Goal: Entertainment & Leisure: Consume media (video, audio)

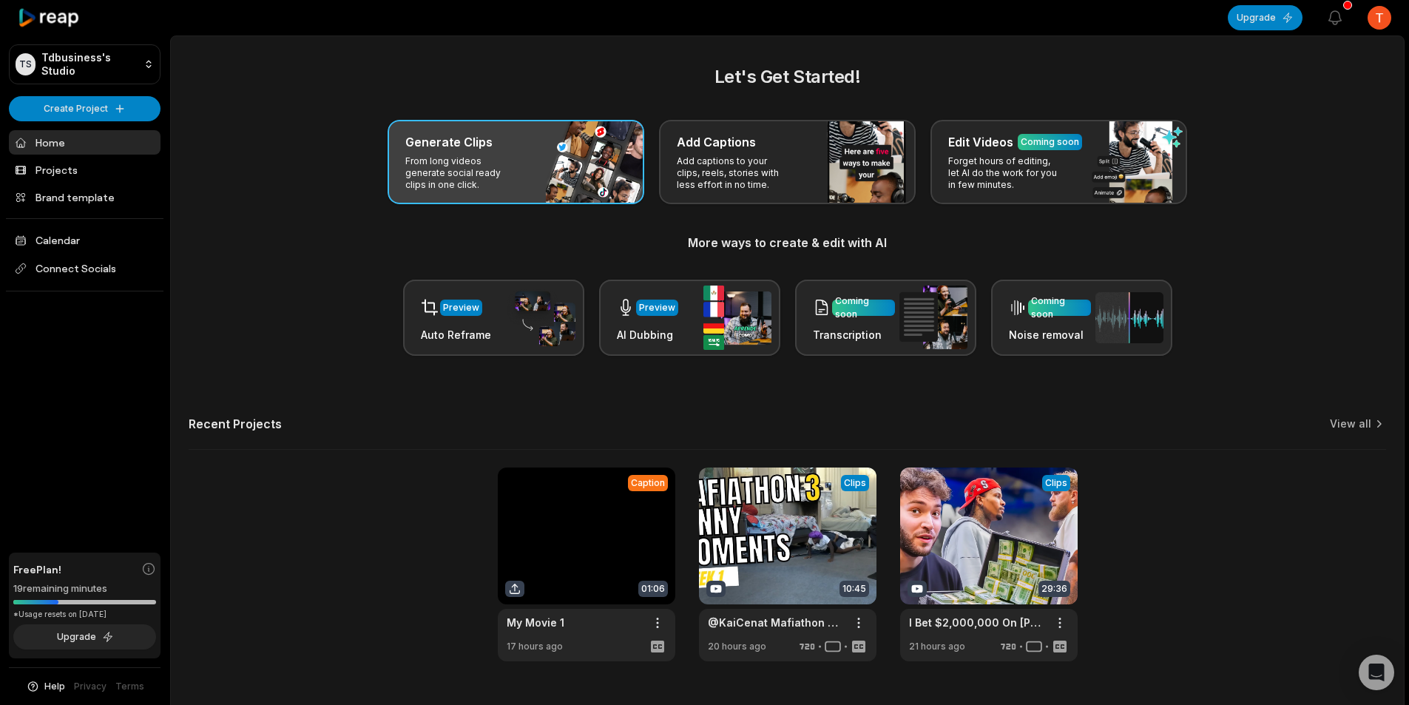
click at [503, 146] on div "Generate Clips" at bounding box center [515, 142] width 221 height 18
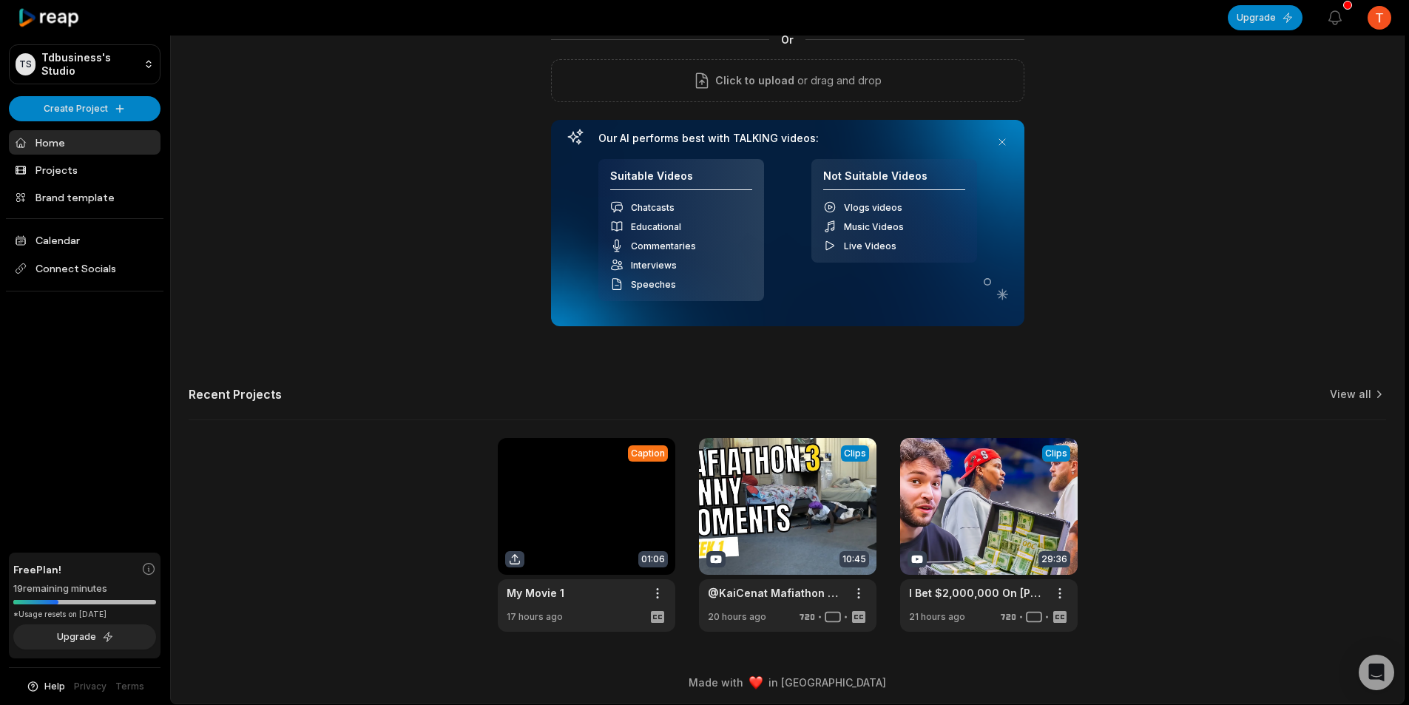
scroll to position [134, 0]
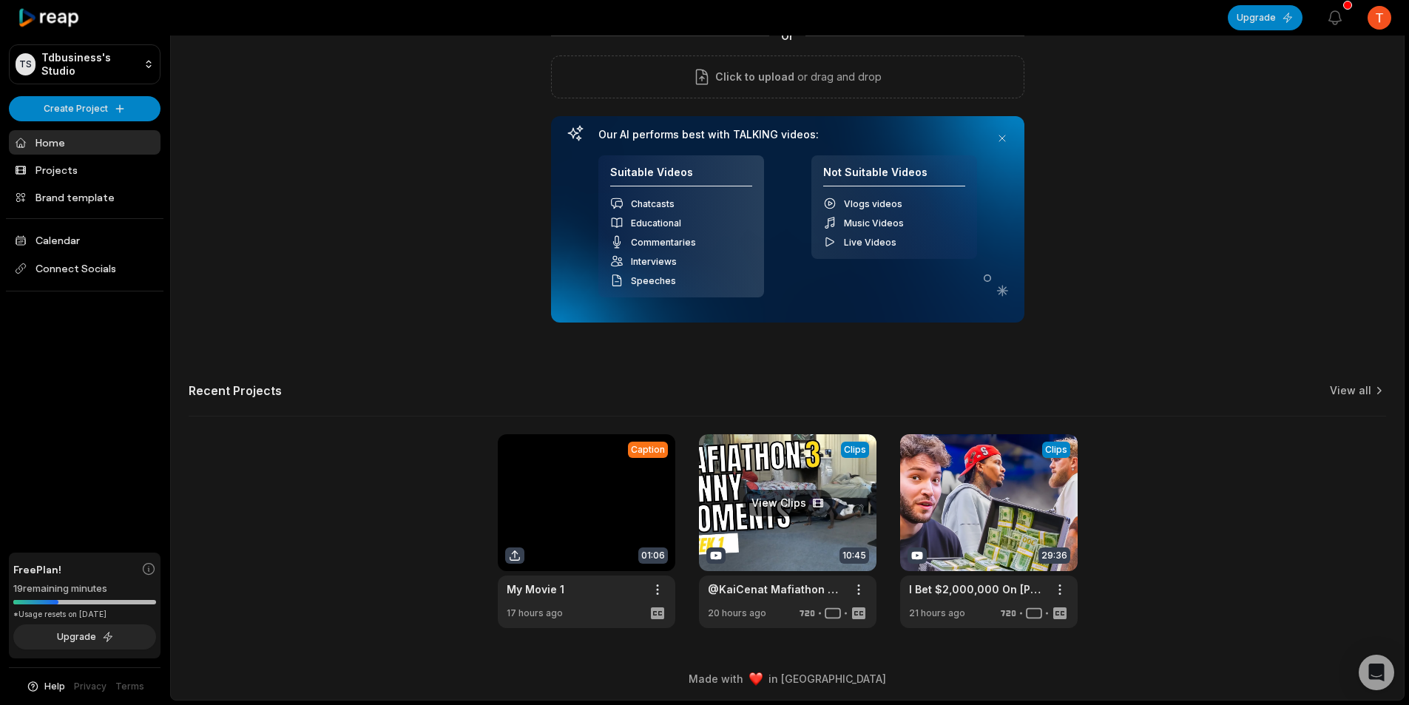
click at [836, 519] on link at bounding box center [787, 531] width 177 height 194
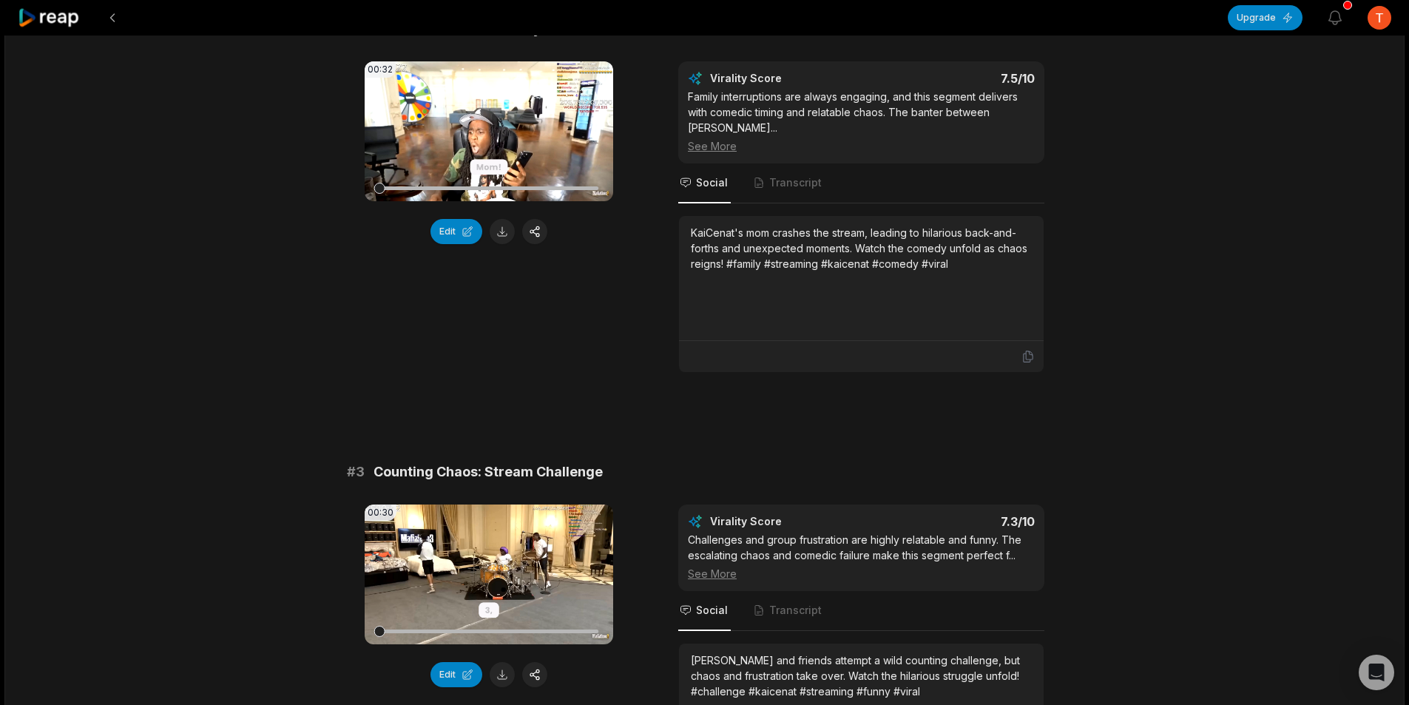
scroll to position [1479, 0]
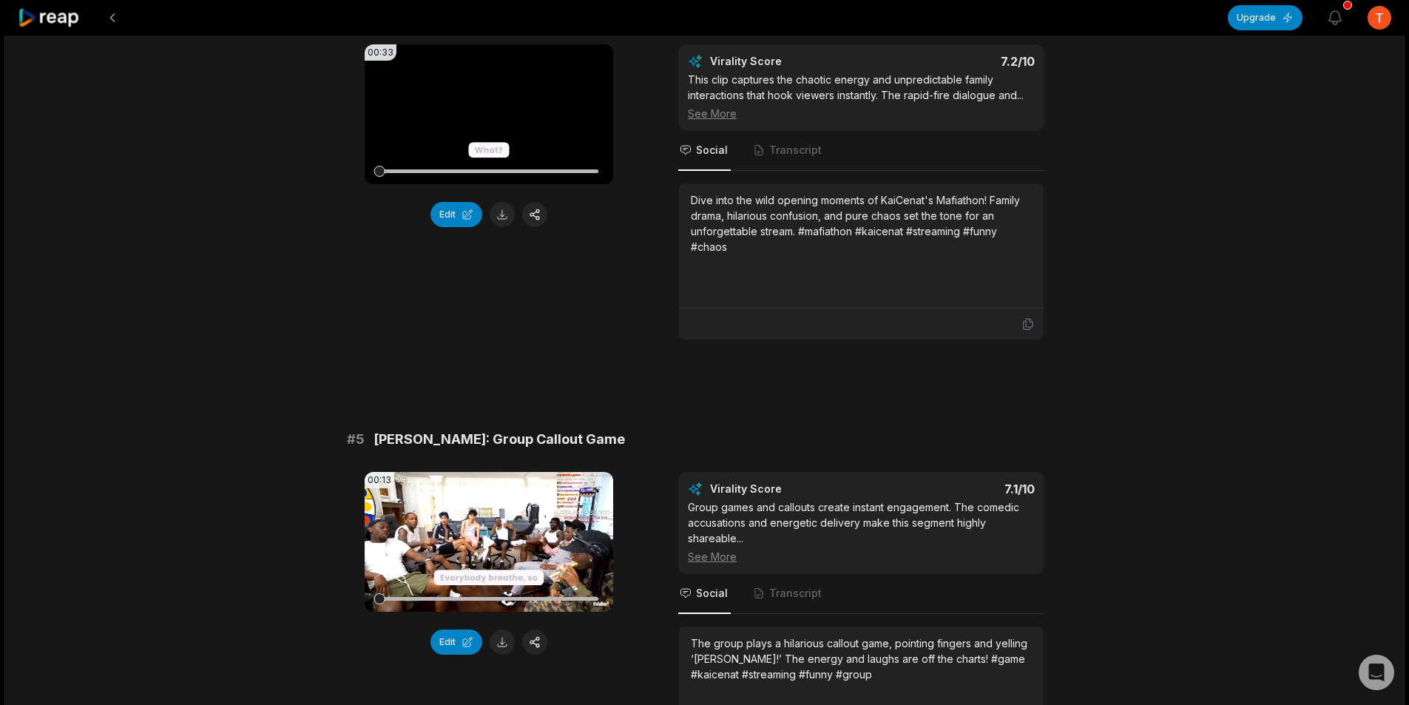
click at [482, 533] on icon at bounding box center [489, 542] width 18 height 18
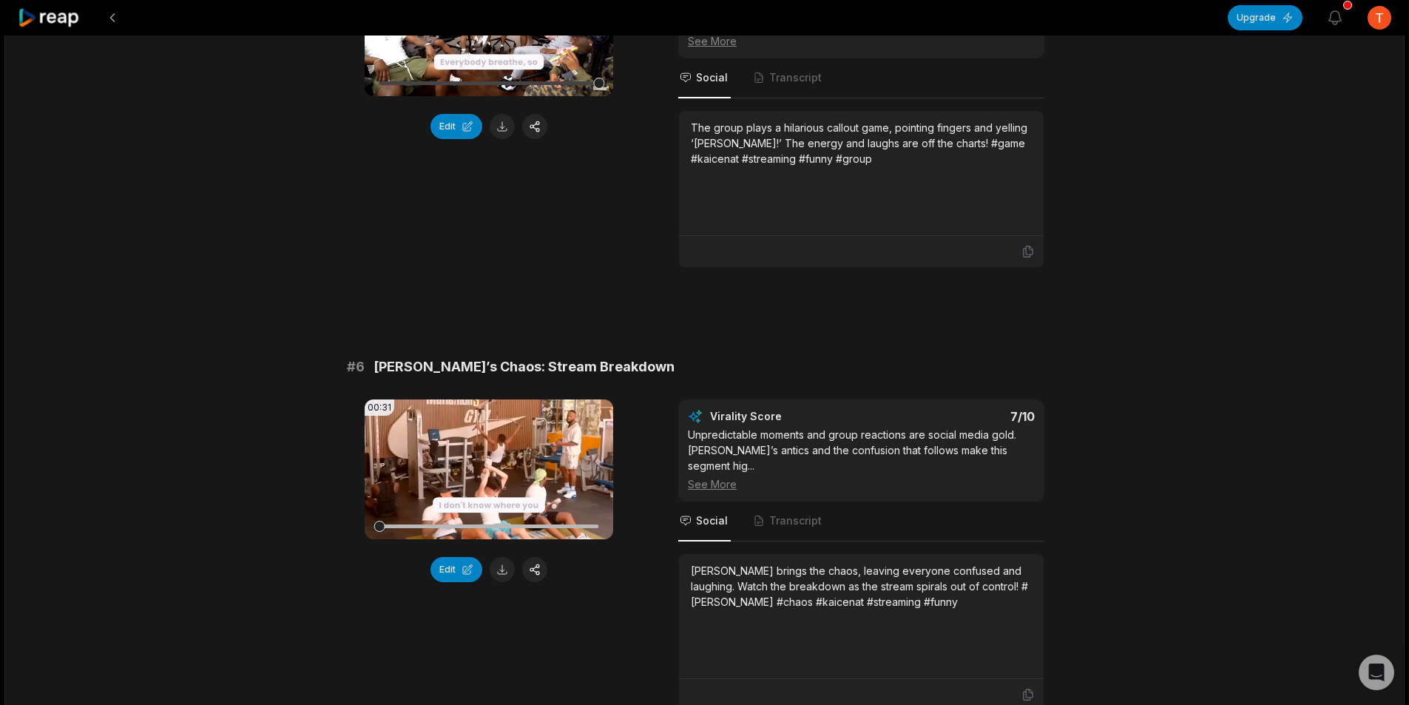
scroll to position [1997, 0]
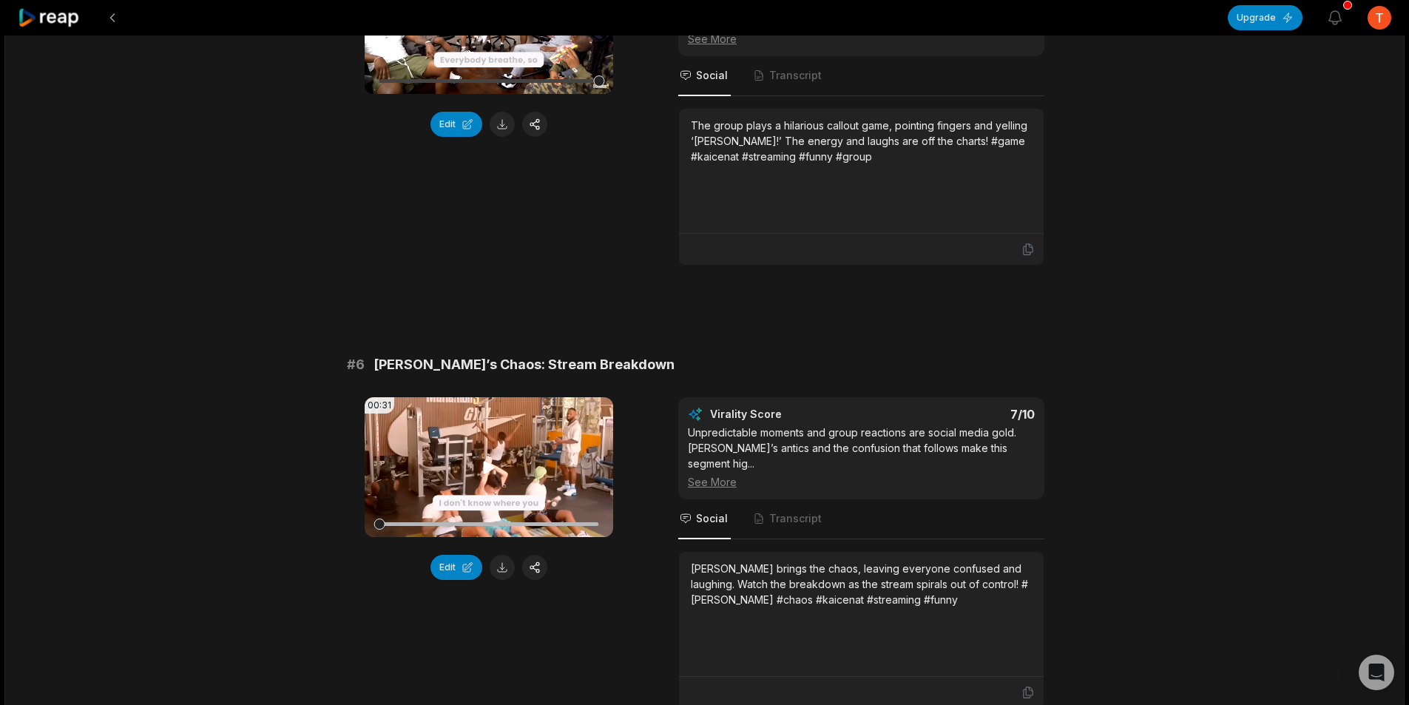
click at [489, 461] on icon at bounding box center [489, 467] width 11 height 13
click at [485, 459] on icon at bounding box center [489, 468] width 18 height 18
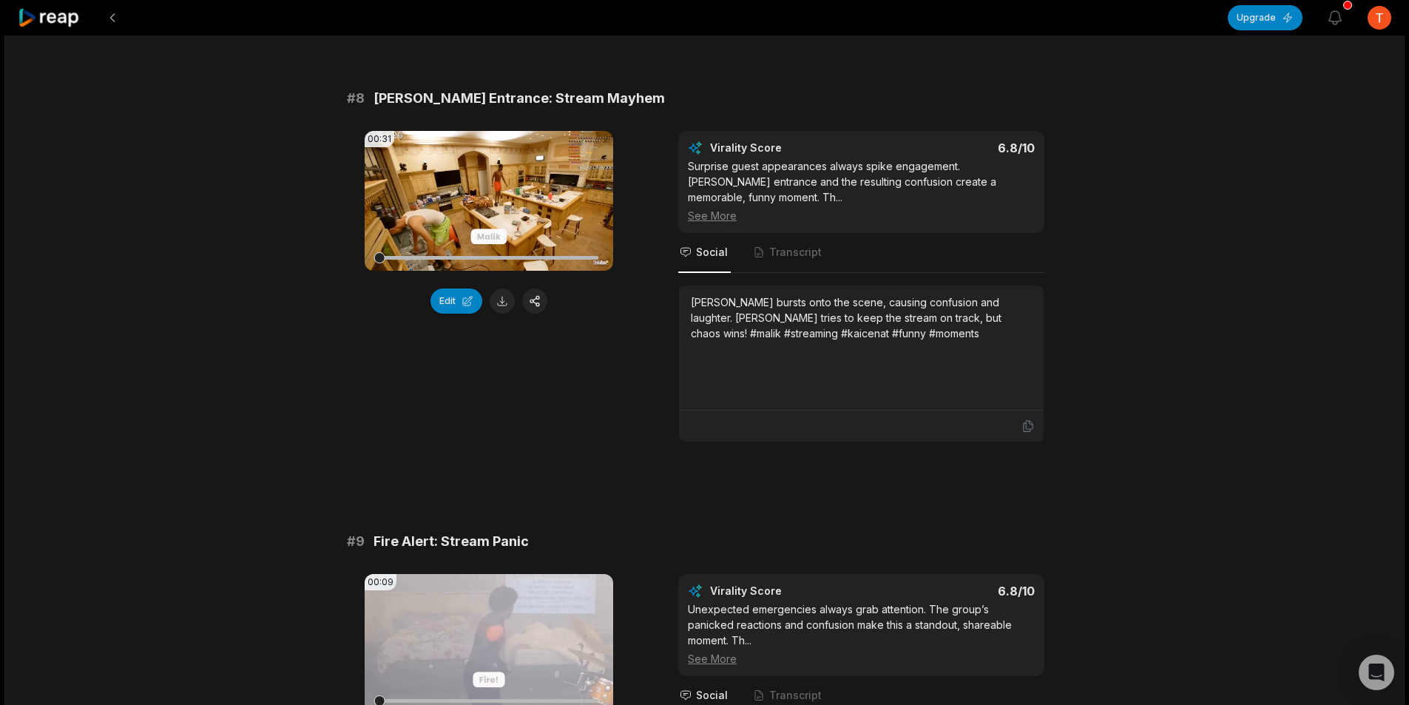
scroll to position [3857, 0]
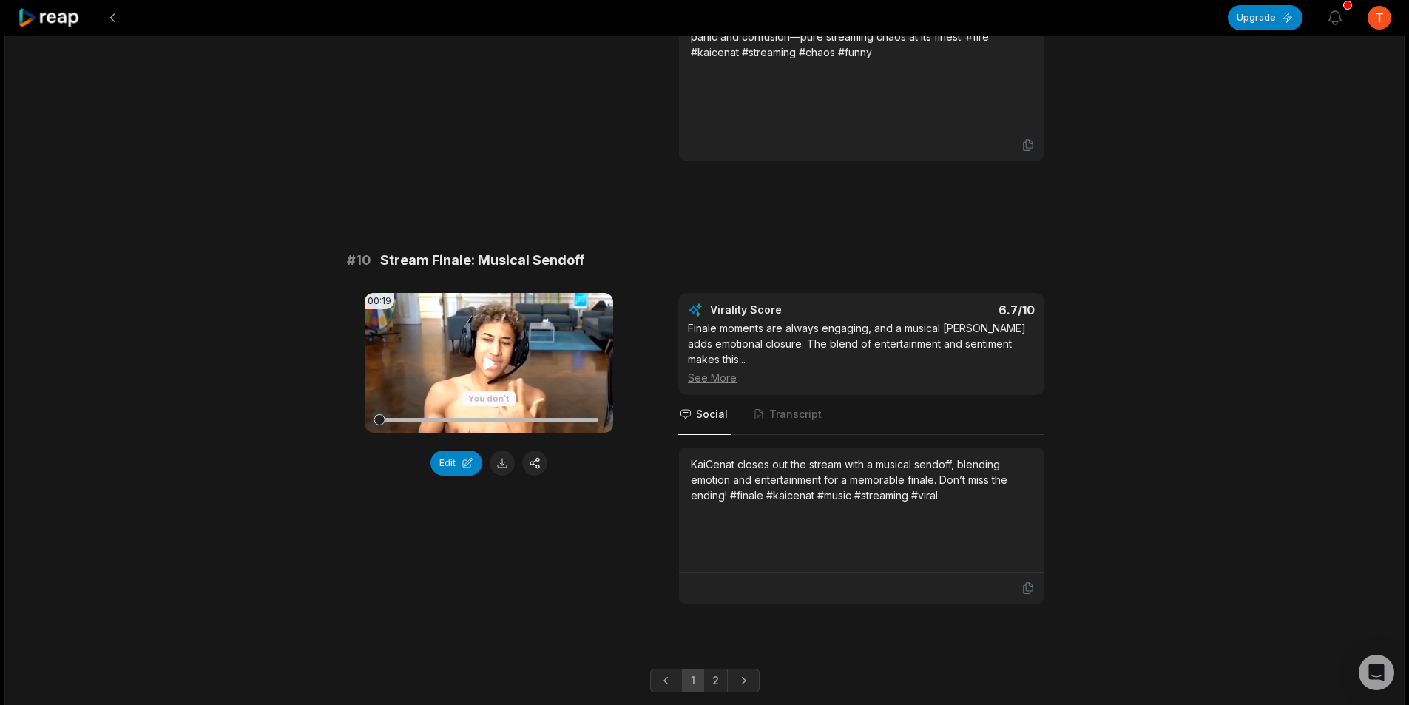
click at [483, 354] on icon at bounding box center [489, 363] width 18 height 18
click at [489, 354] on icon at bounding box center [489, 363] width 18 height 18
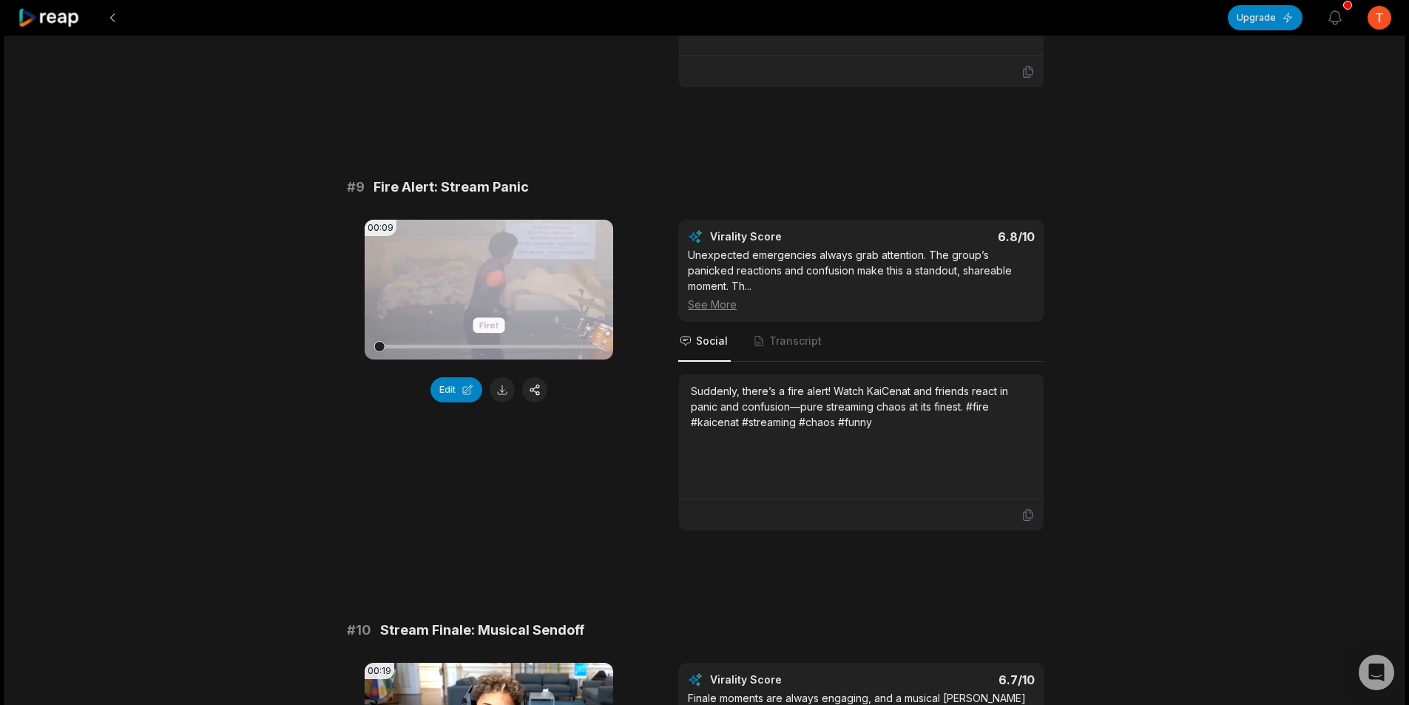
scroll to position [3414, 0]
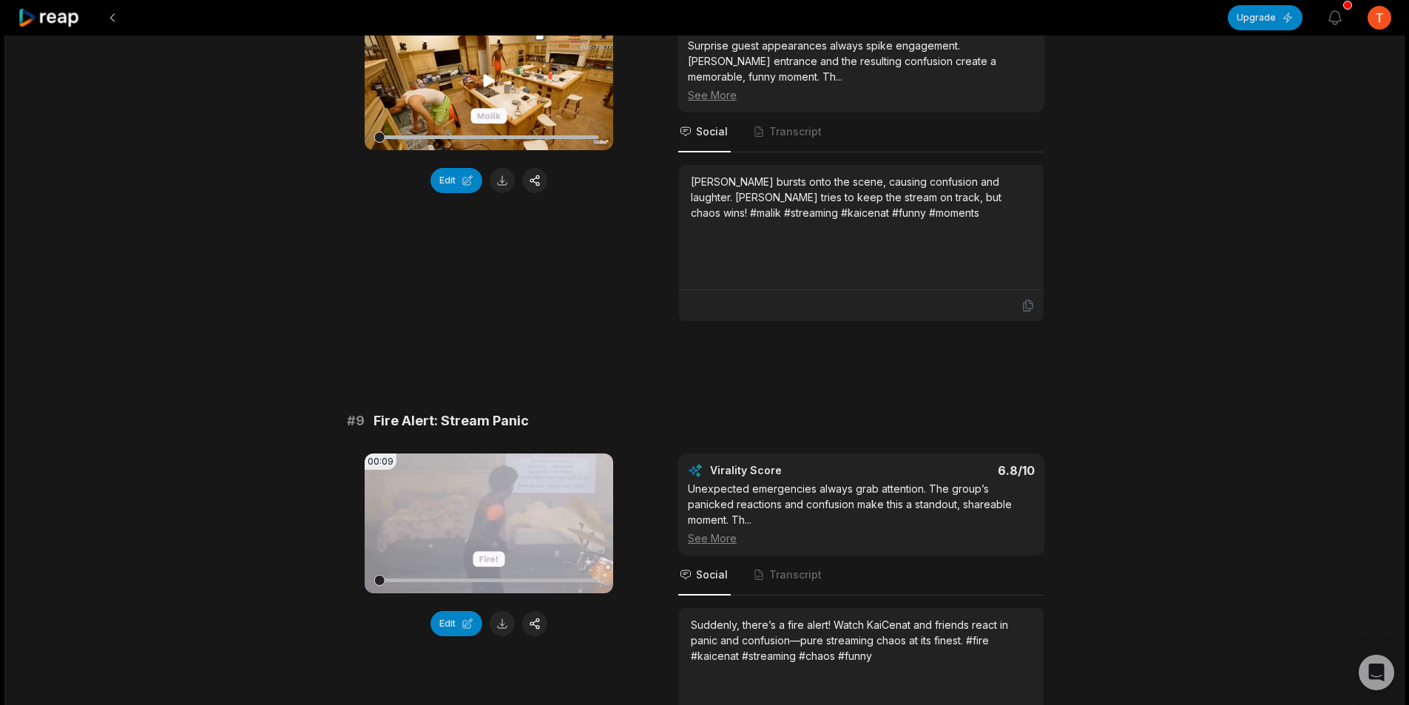
scroll to position [3340, 0]
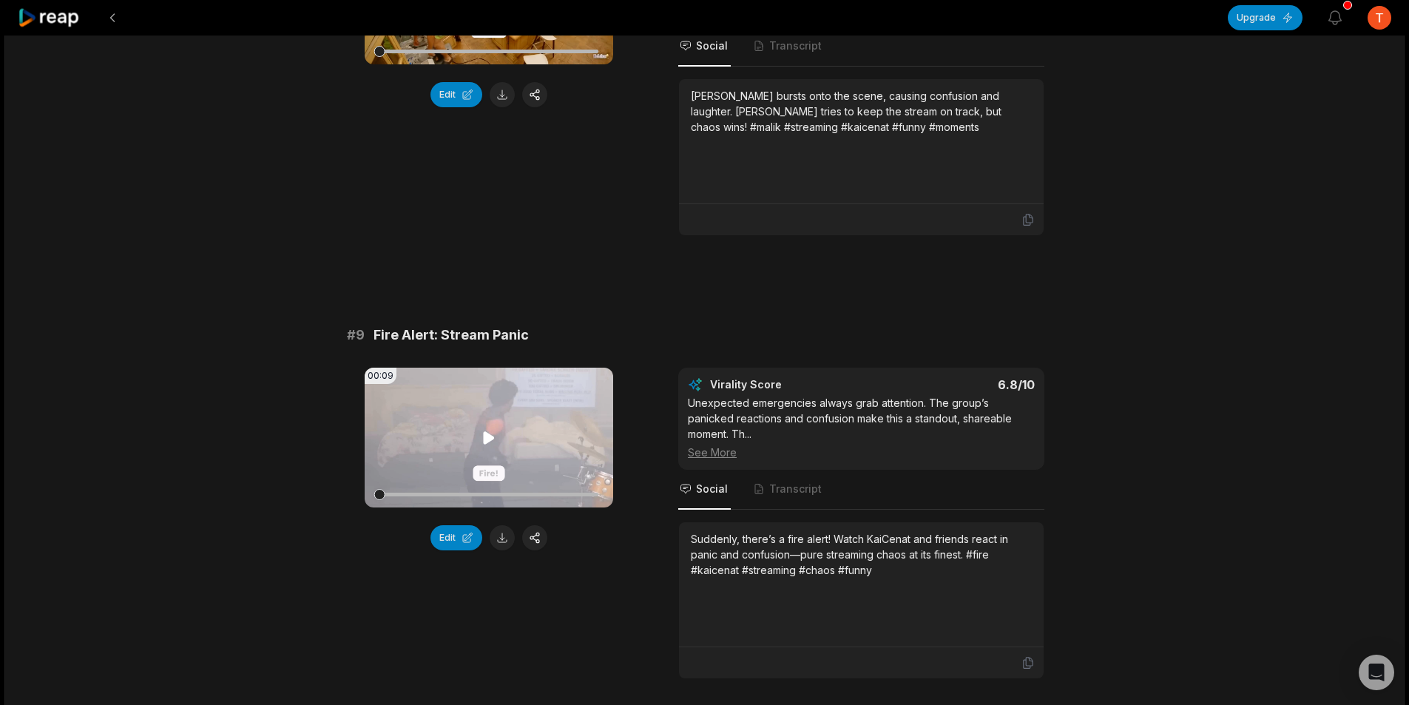
click at [482, 429] on icon at bounding box center [489, 438] width 18 height 18
click at [495, 429] on icon at bounding box center [489, 438] width 18 height 18
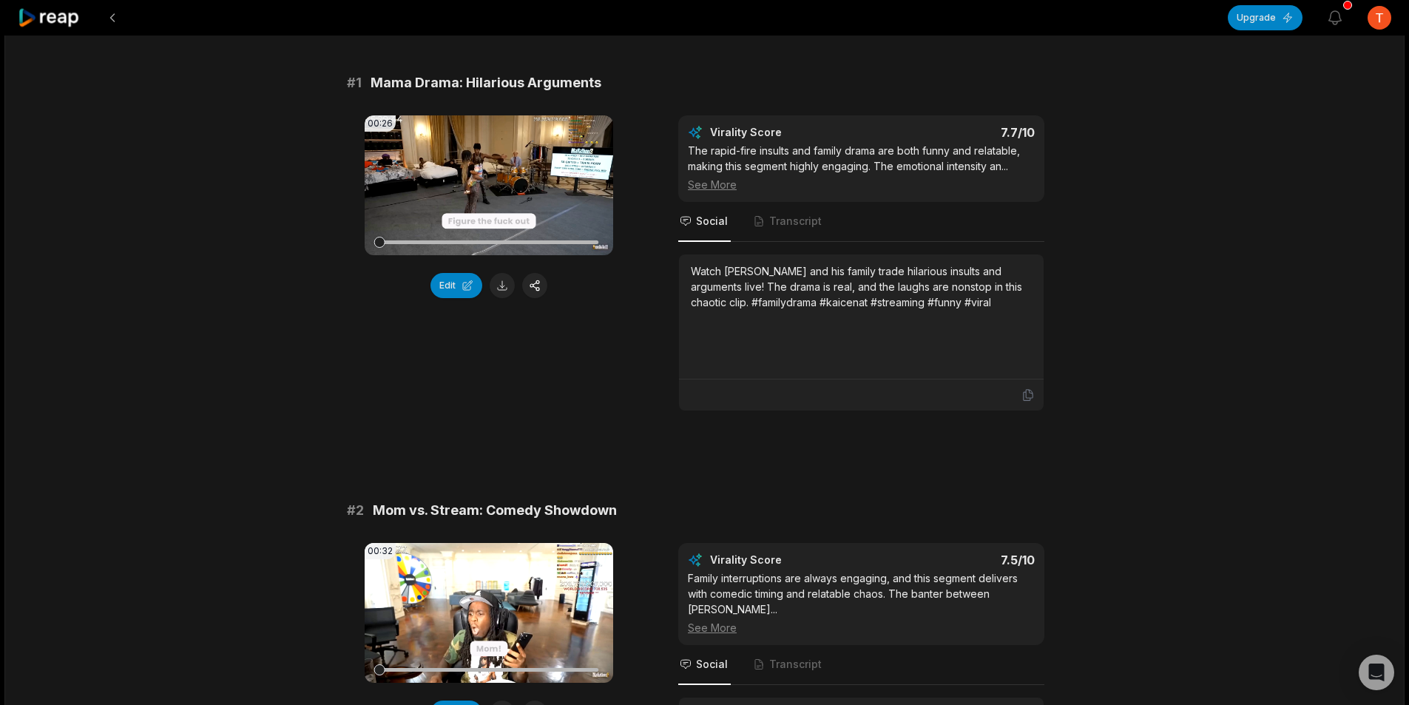
scroll to position [0, 0]
